Goal: Information Seeking & Learning: Compare options

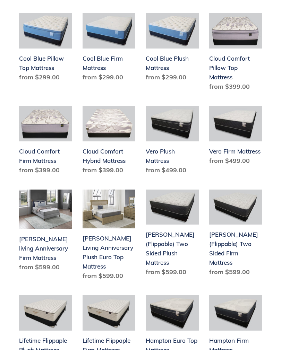
scroll to position [457, 0]
click at [183, 215] on link "Del Ray (Flippable) Two Sided Plush Mattress" at bounding box center [172, 235] width 53 height 90
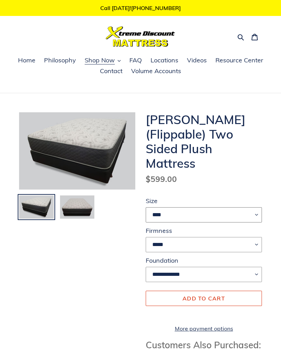
click at [259, 207] on select "**** ******* **** ***** ****" at bounding box center [204, 214] width 116 height 15
select select "*******"
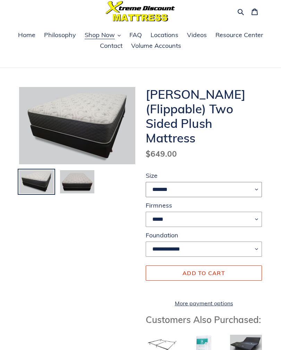
scroll to position [20, 0]
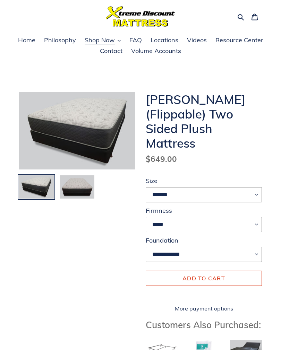
click at [41, 190] on img at bounding box center [36, 187] width 36 height 25
click at [85, 191] on img at bounding box center [77, 187] width 36 height 25
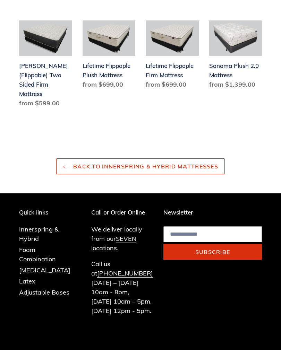
scroll to position [1053, 0]
click at [37, 225] on link "Innerspring & Hybrid" at bounding box center [39, 233] width 40 height 17
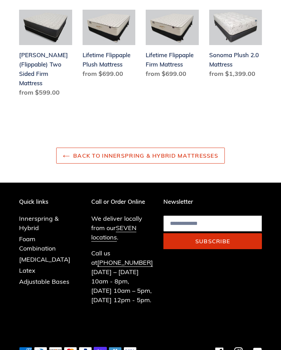
click at [43, 235] on link "Foam Combination" at bounding box center [37, 243] width 37 height 17
click at [50, 256] on link "[MEDICAL_DATA]" at bounding box center [44, 260] width 51 height 8
click at [31, 267] on link "Latex" at bounding box center [27, 271] width 16 height 8
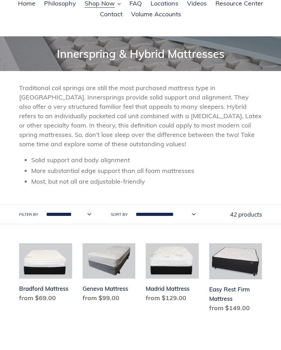
scroll to position [53, 0]
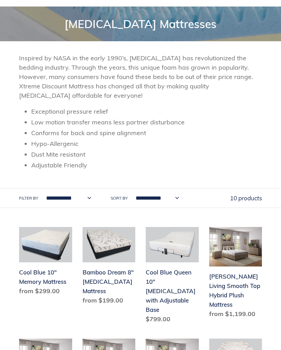
scroll to position [80, 0]
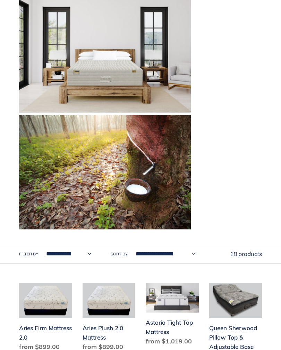
scroll to position [199, 0]
